Goal: Task Accomplishment & Management: Use online tool/utility

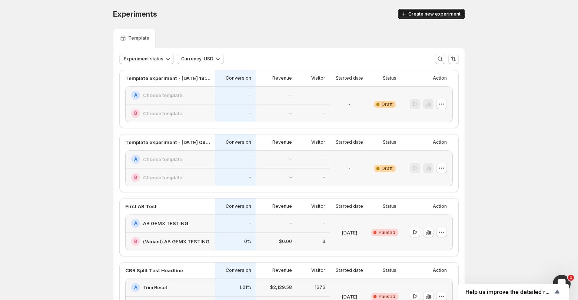
click at [424, 12] on span "Create new experiment" at bounding box center [434, 14] width 52 height 6
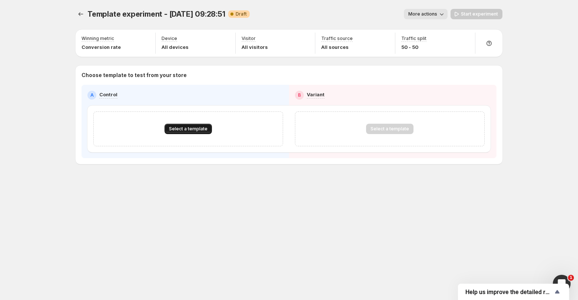
click at [186, 132] on span "Select a template" at bounding box center [188, 129] width 39 height 6
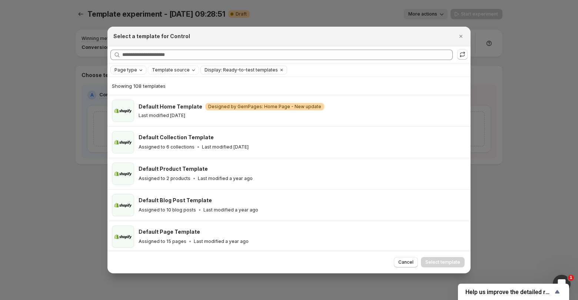
click at [136, 69] on div "Page type" at bounding box center [129, 69] width 31 height 7
click at [139, 103] on span "Product page" at bounding box center [140, 102] width 31 height 6
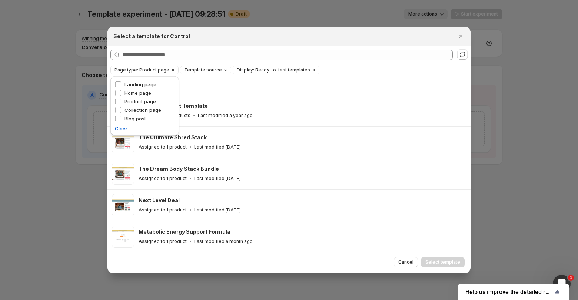
click at [338, 71] on div "Page type: Product page Template source Display: Ready-to-test templates Clear …" at bounding box center [288, 70] width 357 height 9
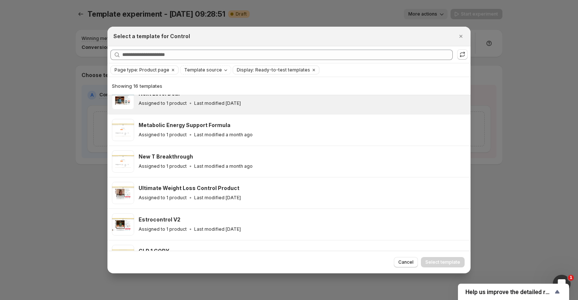
scroll to position [59, 0]
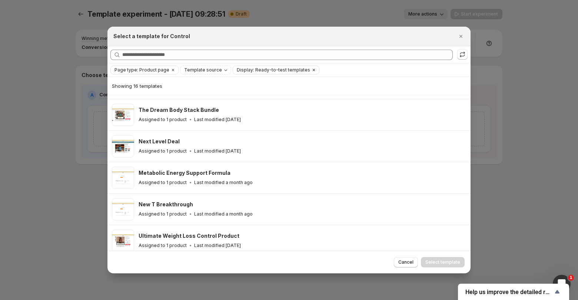
click at [254, 71] on span "Display: Ready-to-test templates" at bounding box center [273, 70] width 73 height 6
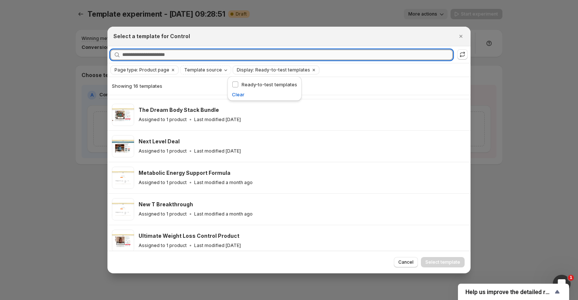
click at [324, 59] on input "Searching all templates" at bounding box center [287, 55] width 331 height 10
click at [170, 68] on icon "Clear" at bounding box center [173, 70] width 6 height 6
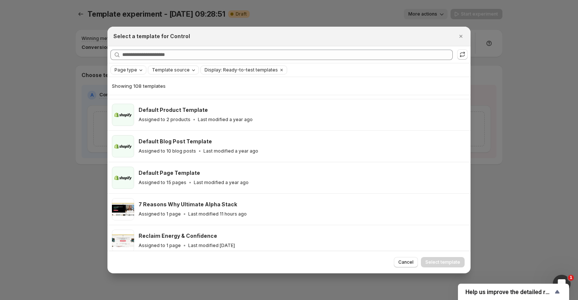
scroll to position [654, 0]
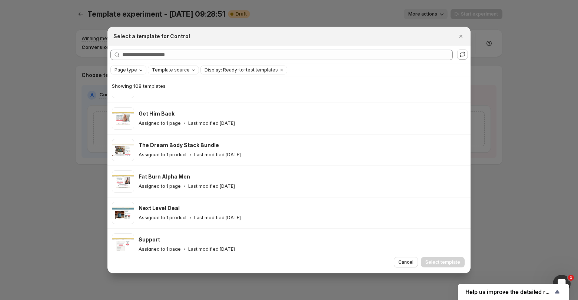
click at [176, 71] on span "Template source" at bounding box center [171, 70] width 38 height 6
click at [320, 72] on div "Page type Template source Display: Ready-to-test templates Clear all" at bounding box center [288, 70] width 357 height 9
click at [186, 13] on div at bounding box center [289, 150] width 578 height 300
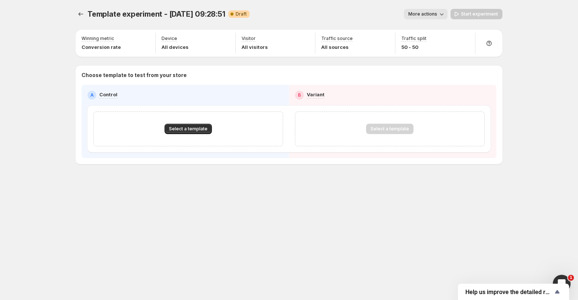
click at [181, 14] on span "Template experiment - [DATE] 09:28:51" at bounding box center [156, 14] width 138 height 9
click at [434, 21] on div "Template experiment - [DATE] 09:28:51. This page is ready Template experiment -…" at bounding box center [289, 14] width 427 height 28
click at [434, 19] on div "Template experiment - [DATE] 09:28:51. This page is ready Template experiment -…" at bounding box center [289, 14] width 427 height 28
click at [435, 17] on button "More actions" at bounding box center [426, 14] width 44 height 10
click at [430, 45] on span "Rename" at bounding box center [439, 42] width 36 height 7
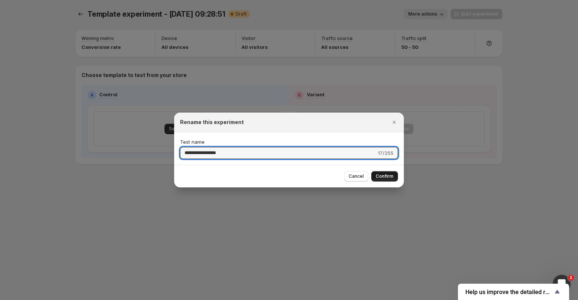
type input "**********"
click at [391, 177] on span "Confirm" at bounding box center [385, 176] width 18 height 6
